Goal: Transaction & Acquisition: Purchase product/service

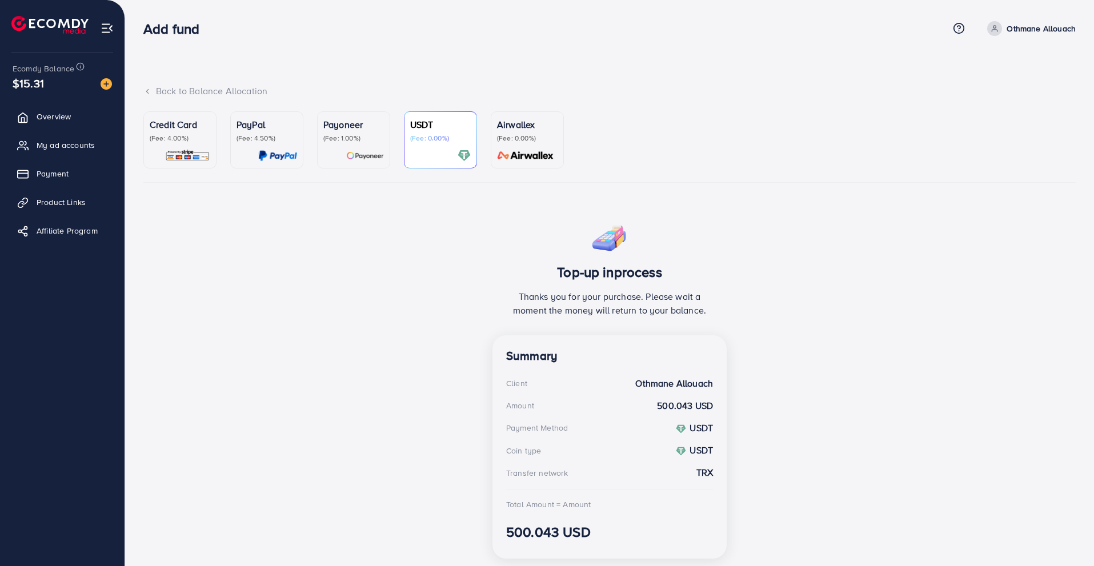
scroll to position [34, 0]
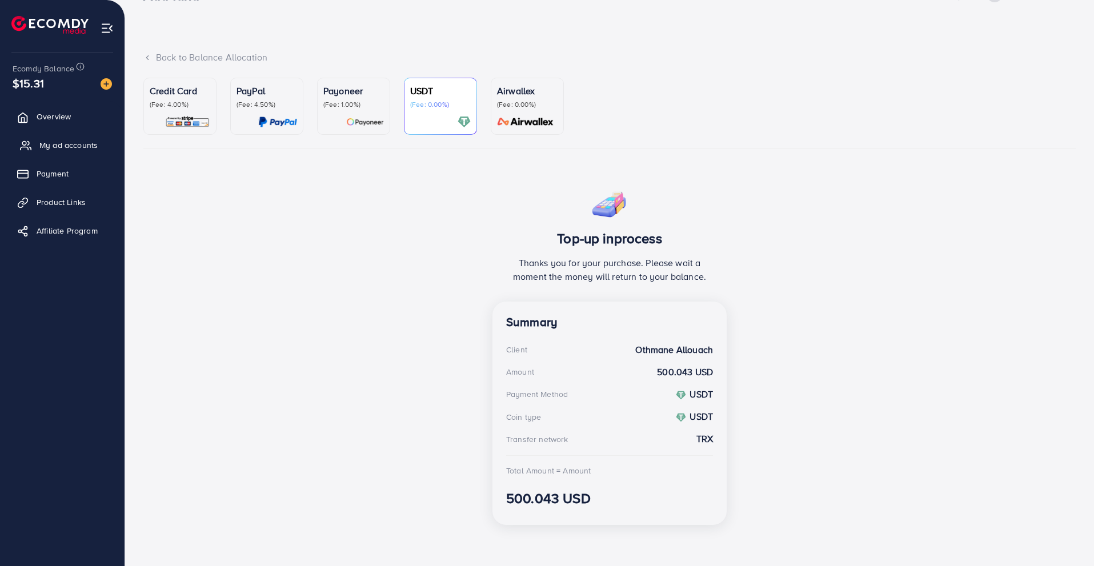
click at [101, 144] on link "My ad accounts" at bounding box center [62, 145] width 107 height 23
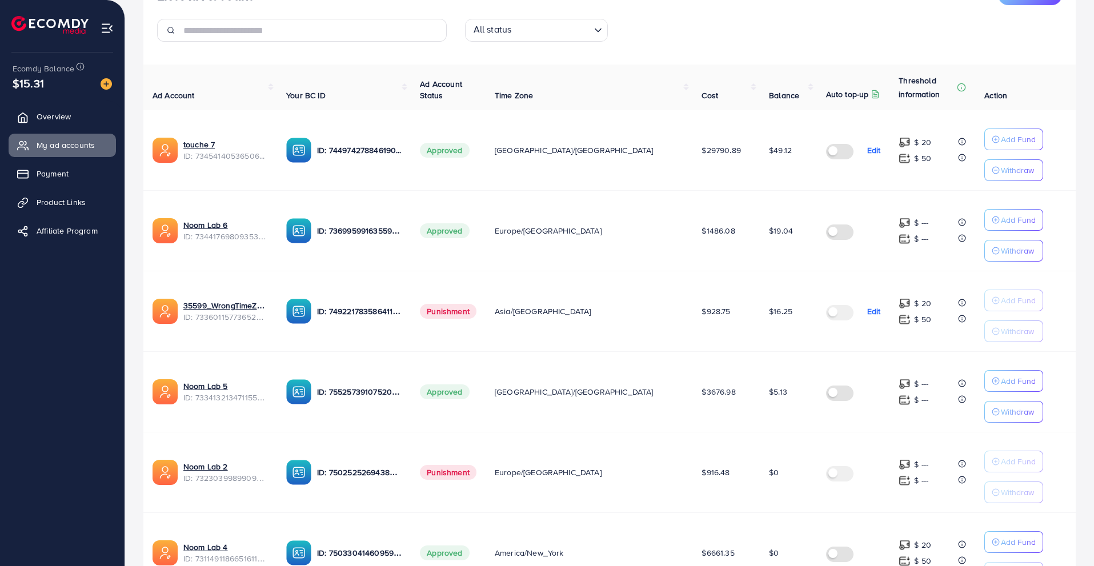
scroll to position [102, 0]
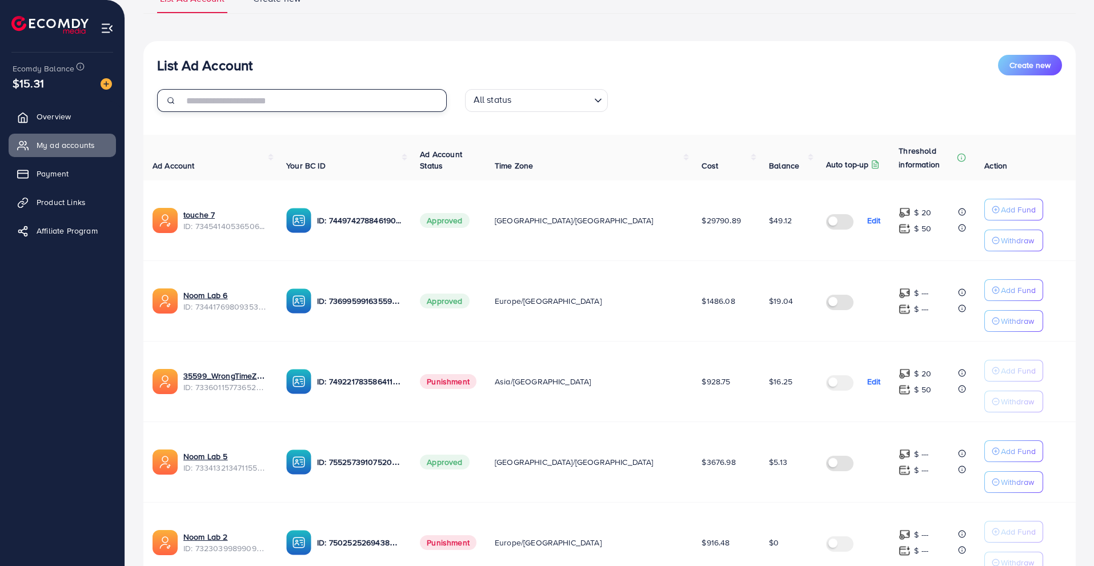
click at [337, 101] on input "text" at bounding box center [314, 100] width 263 height 23
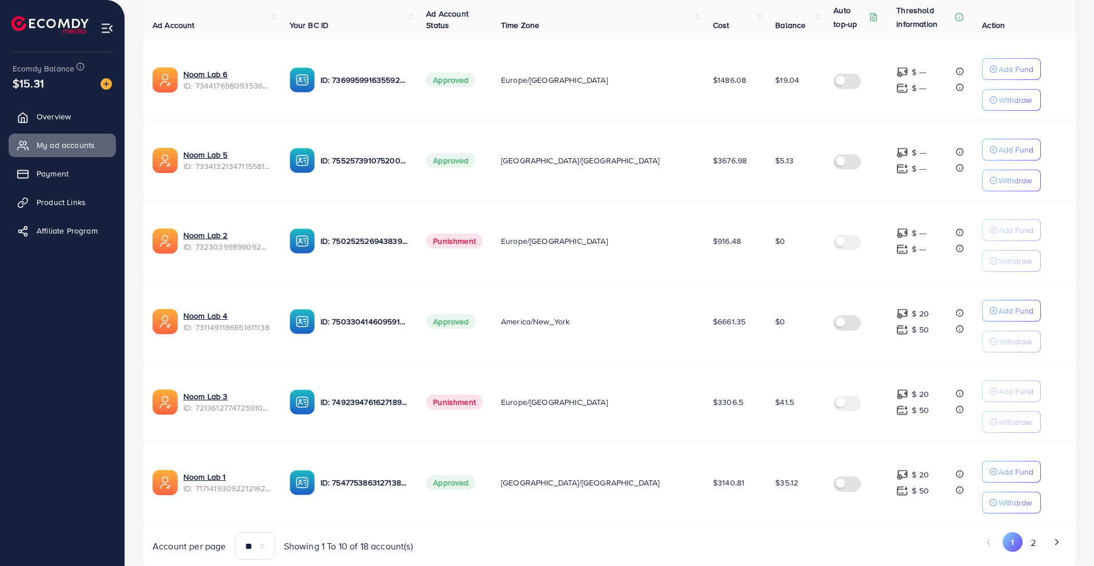
scroll to position [240, 0]
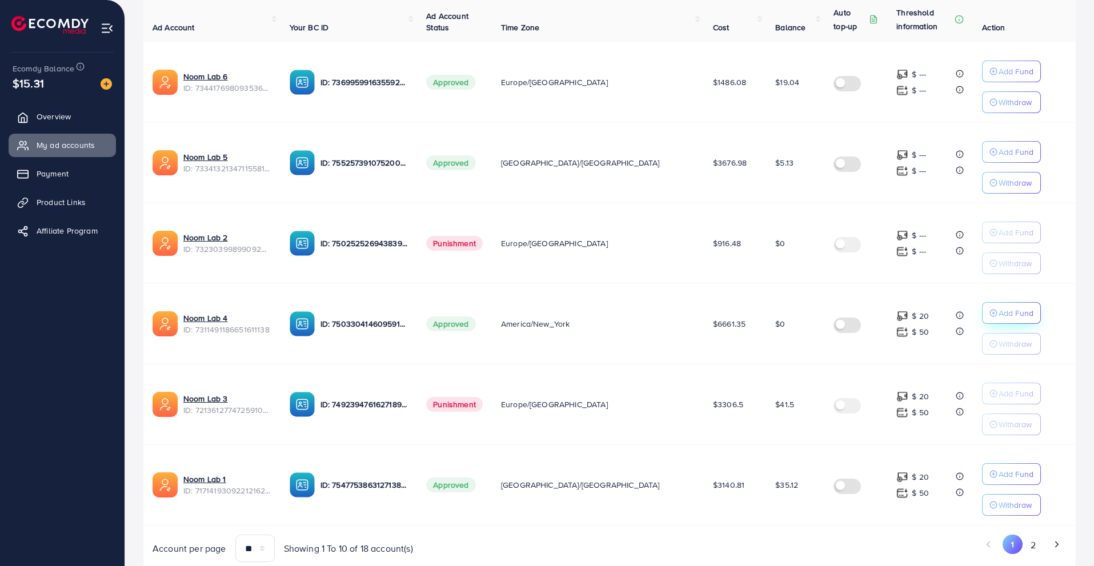
type input "********"
click at [999, 313] on p "Add Fund" at bounding box center [1016, 313] width 35 height 14
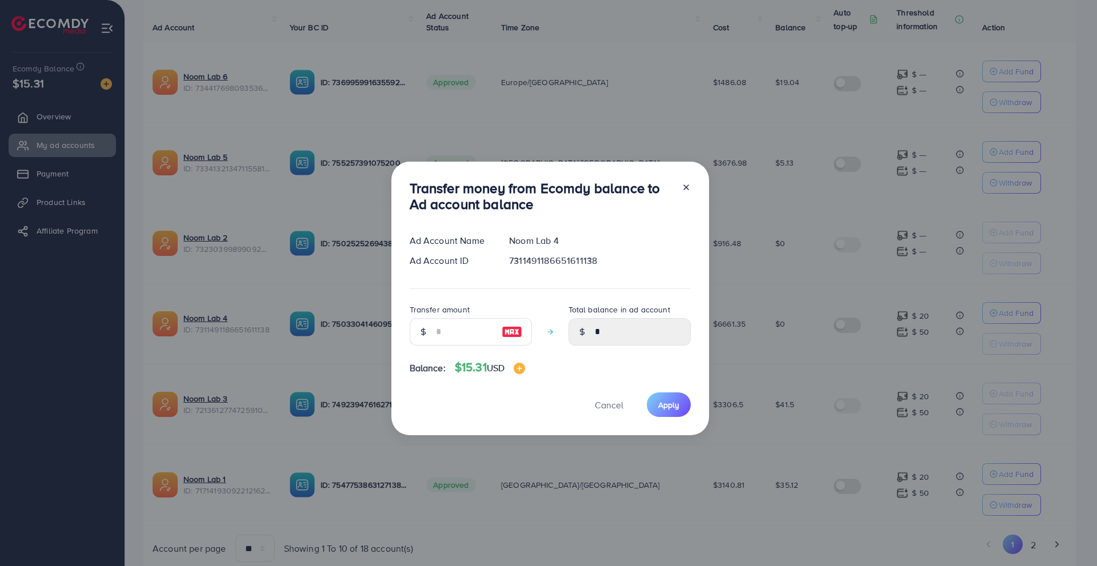
click at [505, 330] on img at bounding box center [512, 332] width 21 height 14
type input "**"
type input "*****"
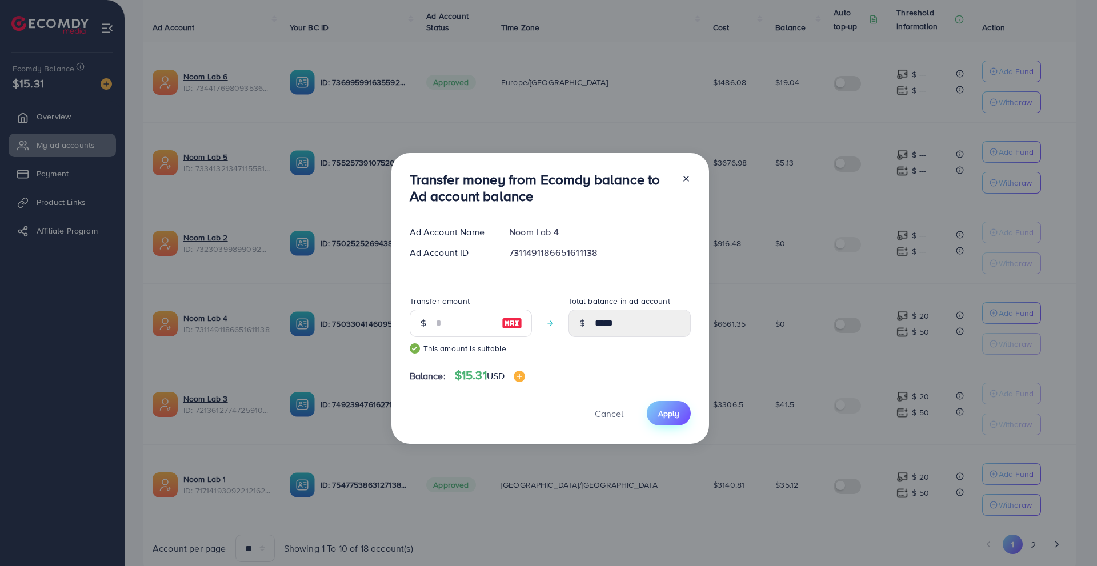
click at [658, 415] on span "Apply" at bounding box center [668, 413] width 21 height 11
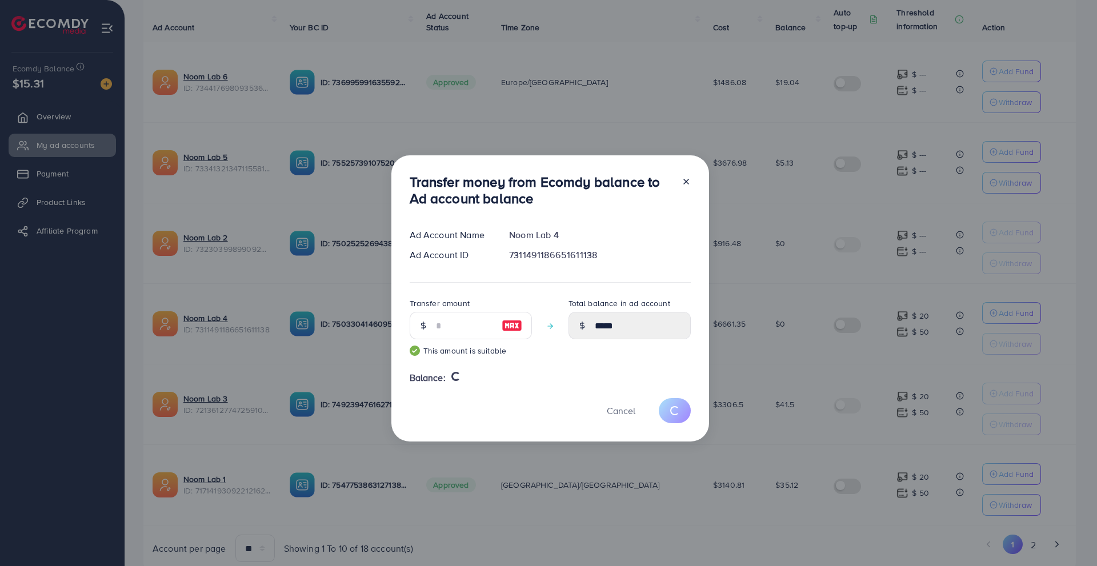
type input "*"
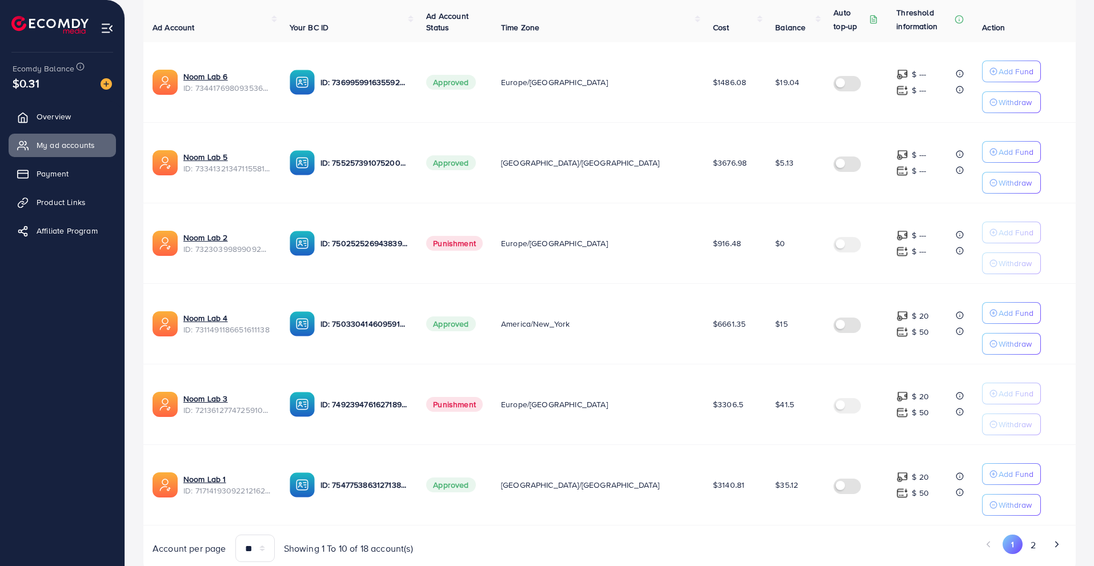
scroll to position [206, 0]
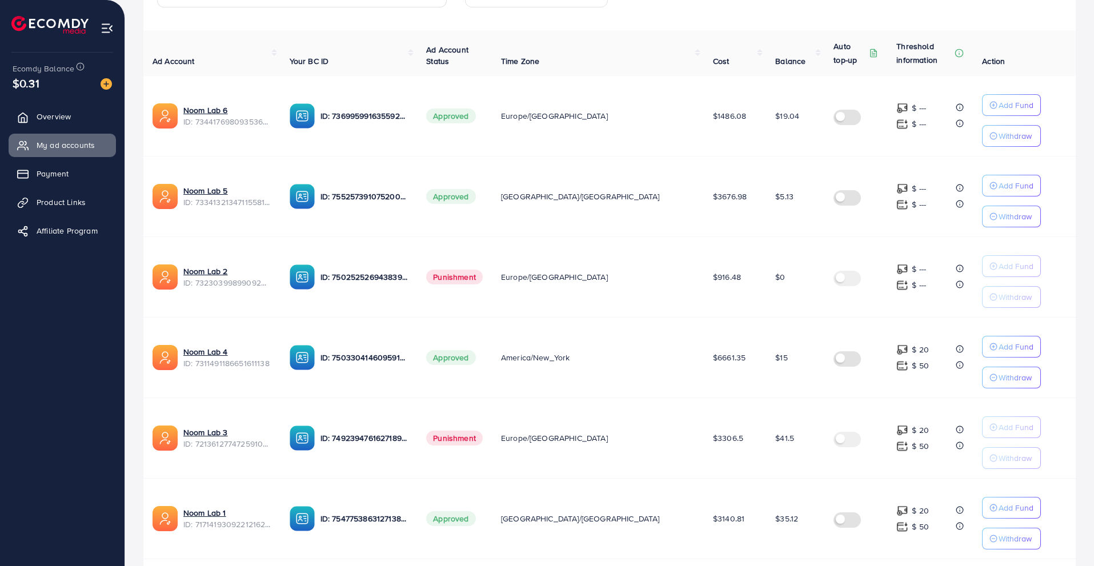
click at [107, 97] on div "Ecomdy Balance $0.31" at bounding box center [62, 77] width 106 height 48
click at [109, 82] on img at bounding box center [106, 83] width 11 height 11
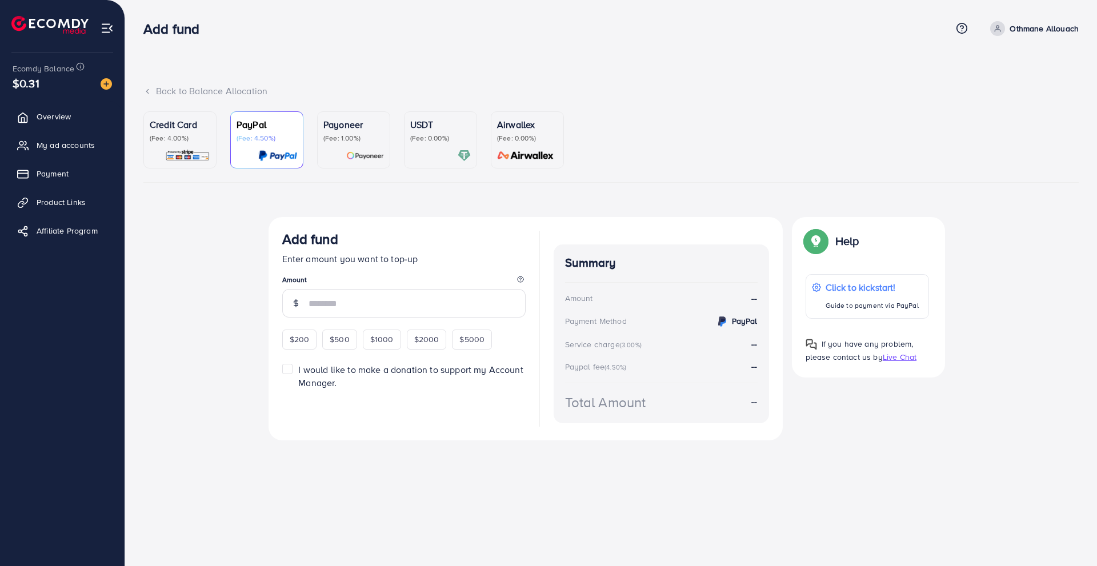
click at [400, 151] on ul "Credit Card (Fee: 4.00%) PayPal (Fee: 4.50%) Payoneer (Fee: 1.00%) USDT (Fee: 0…" at bounding box center [610, 146] width 935 height 71
click at [415, 151] on div at bounding box center [440, 155] width 61 height 13
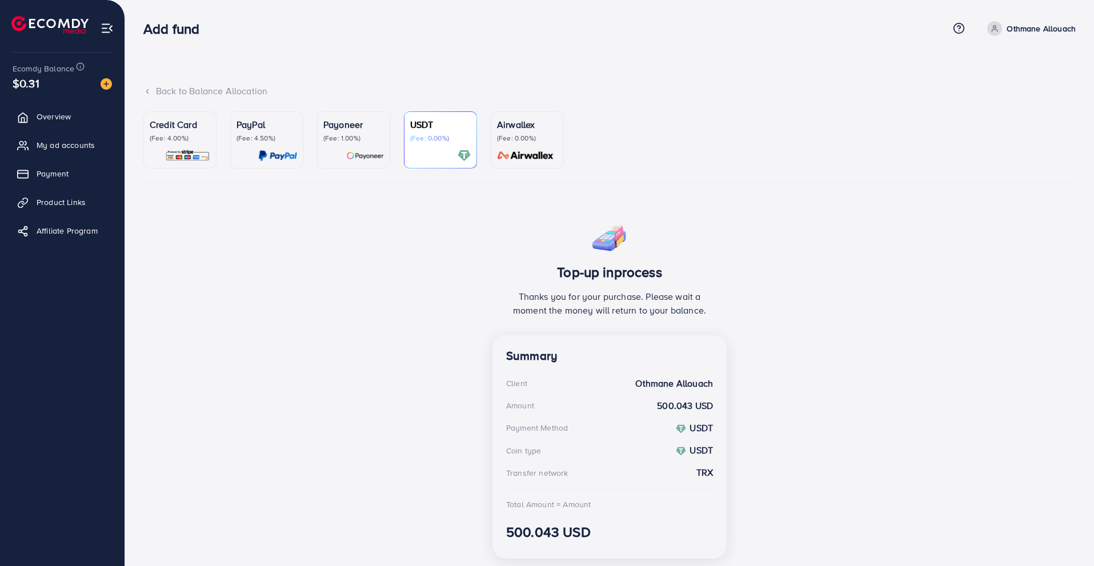
scroll to position [34, 0]
click at [430, 329] on div "Top-up inprocess Thanks you for your purchase. Please wait a moment the money w…" at bounding box center [609, 392] width 932 height 351
